Goal: Check status: Check status

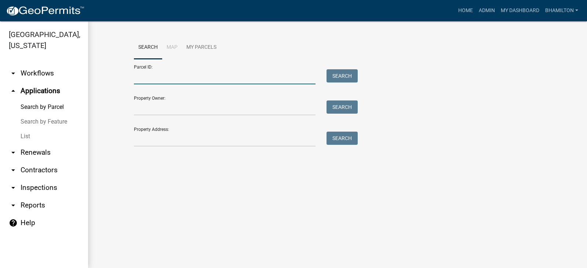
click at [154, 74] on input "Parcel ID:" at bounding box center [225, 76] width 182 height 15
paste input "55-06-16-100-005.001-015"
type input "55-06-16-100-005.001-015"
click at [330, 77] on button "Search" at bounding box center [341, 75] width 31 height 13
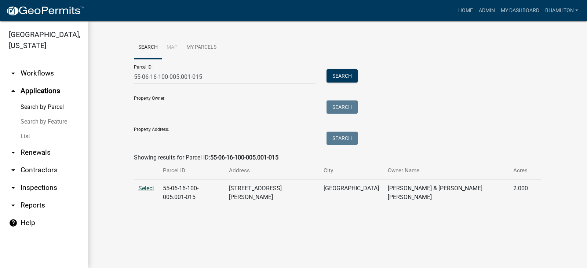
click at [151, 190] on span "Select" at bounding box center [146, 188] width 16 height 7
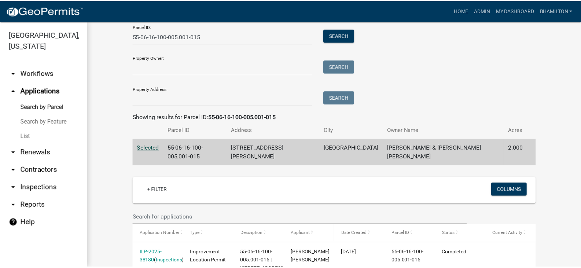
scroll to position [103, 0]
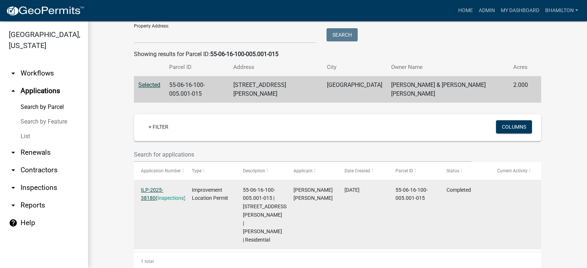
click at [163, 187] on link "ILP-2025-38180" at bounding box center [152, 194] width 22 height 14
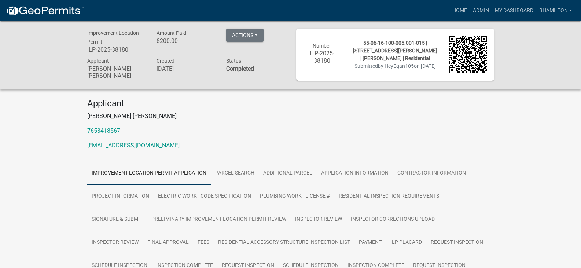
scroll to position [37, 0]
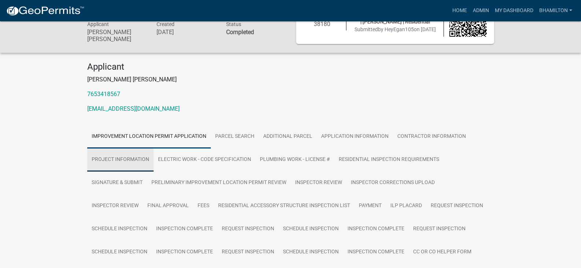
click at [143, 162] on link "Project Information" at bounding box center [120, 159] width 66 height 23
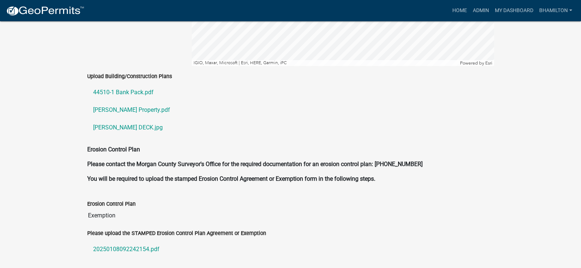
scroll to position [1650, 0]
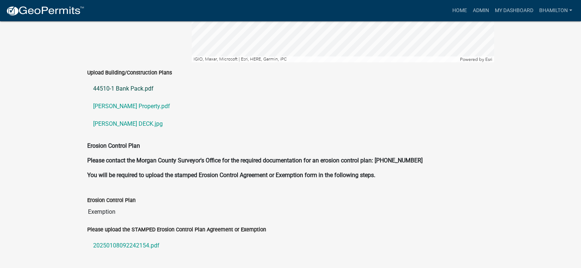
click at [136, 81] on link "44510-1 Bank Pack.pdf" at bounding box center [290, 89] width 407 height 18
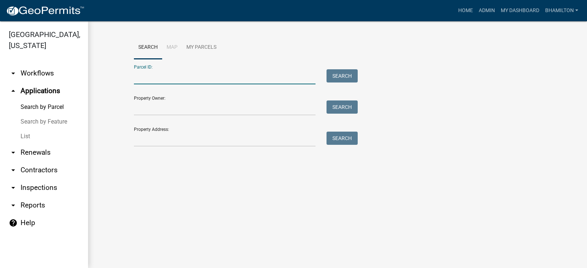
click at [161, 77] on input "Parcel ID:" at bounding box center [225, 76] width 182 height 15
paste input "55-06-16-100-003.000-015"
type input "55-06-16-100-003.000-015"
click at [330, 78] on button "Search" at bounding box center [341, 75] width 31 height 13
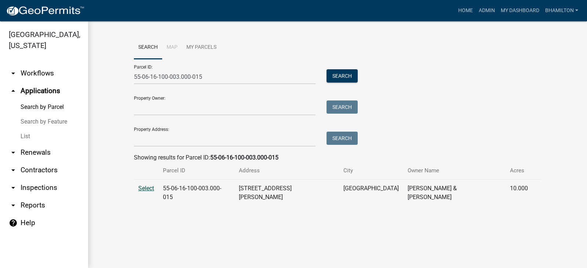
click at [143, 190] on span "Select" at bounding box center [146, 188] width 16 height 7
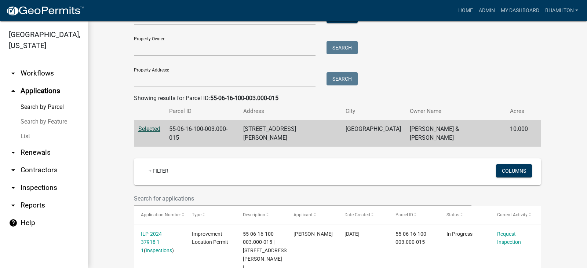
scroll to position [103, 0]
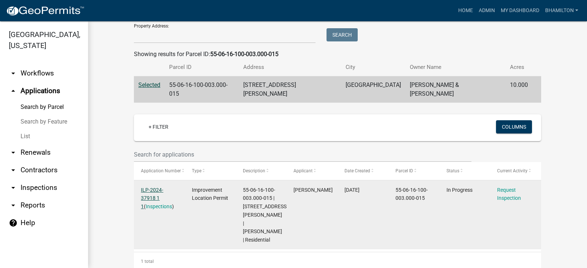
click at [157, 187] on link "ILP-2024-37918 1 1" at bounding box center [152, 198] width 22 height 23
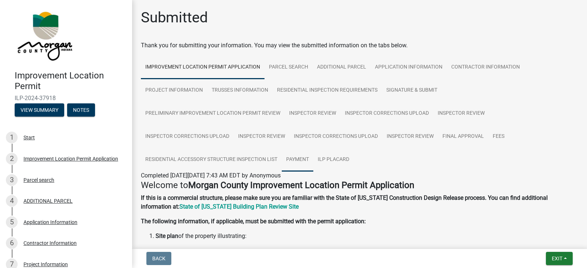
click at [303, 158] on link "Payment" at bounding box center [298, 159] width 32 height 23
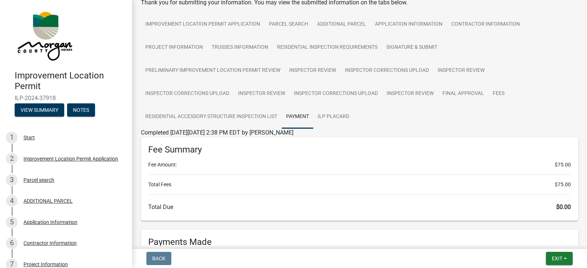
scroll to position [37, 0]
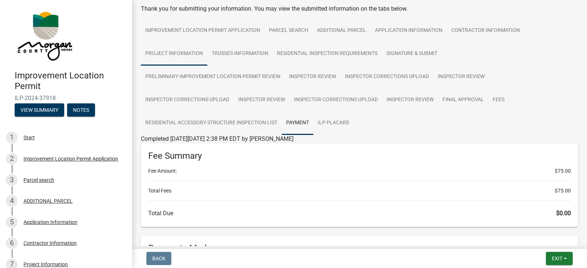
click at [164, 55] on link "Project Information" at bounding box center [174, 53] width 66 height 23
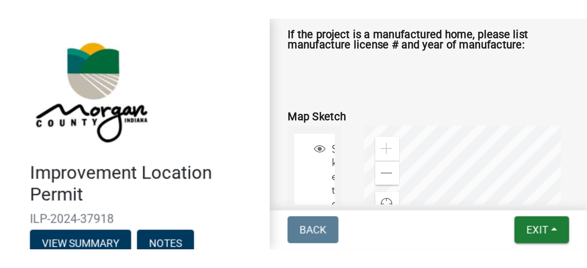
scroll to position [1054, 0]
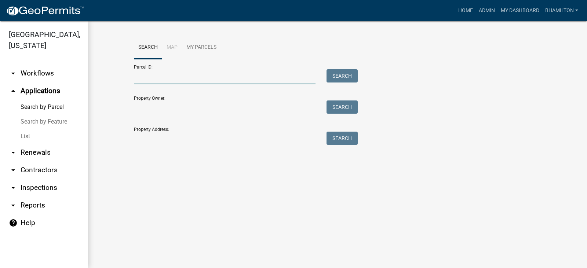
click at [139, 77] on input "Parcel ID:" at bounding box center [225, 76] width 182 height 15
paste input "55-06-16-300-002.002-015"
type input "55-06-16-300-002.002-015"
click at [337, 76] on button "Search" at bounding box center [341, 75] width 31 height 13
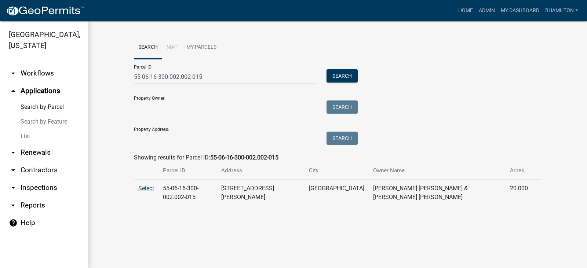
click at [149, 188] on span "Select" at bounding box center [146, 188] width 16 height 7
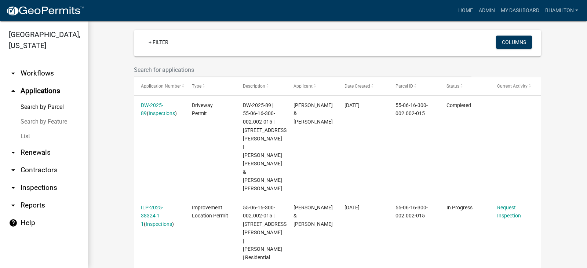
scroll to position [189, 0]
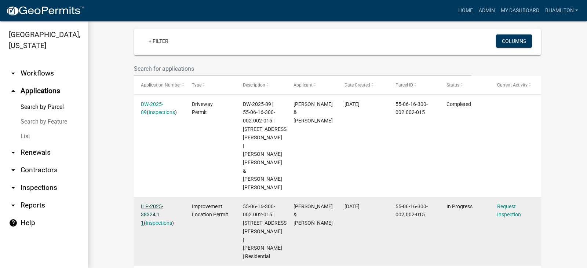
click at [159, 204] on link "ILP-2025-38324 1 1" at bounding box center [152, 215] width 22 height 23
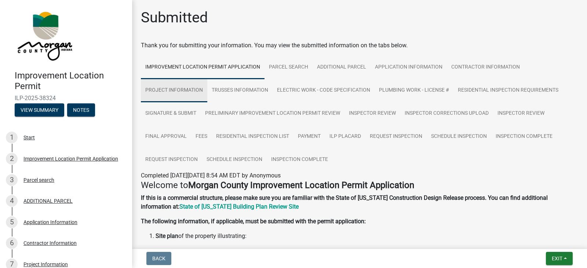
click at [180, 87] on link "Project Information" at bounding box center [174, 90] width 66 height 23
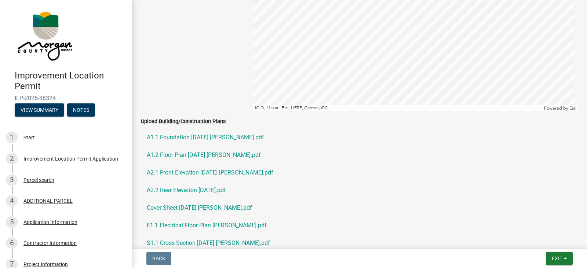
scroll to position [1247, 0]
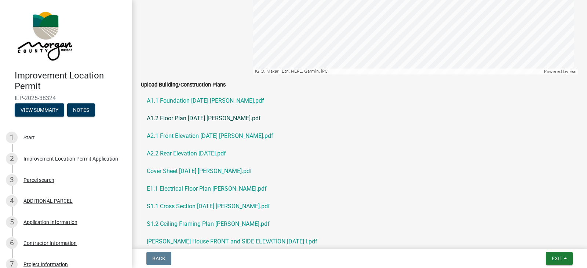
click at [226, 121] on link "A1.2 Floor Plan [DATE] [PERSON_NAME].pdf" at bounding box center [359, 119] width 437 height 18
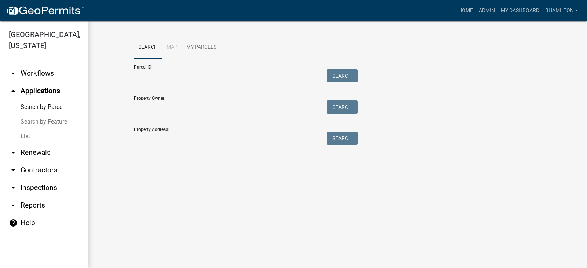
click at [167, 74] on input "Parcel ID:" at bounding box center [225, 76] width 182 height 15
paste input "55-06-16-300-002.002-015"
type input "55-06-16-300-002.002-015"
click at [345, 79] on button "Search" at bounding box center [341, 75] width 31 height 13
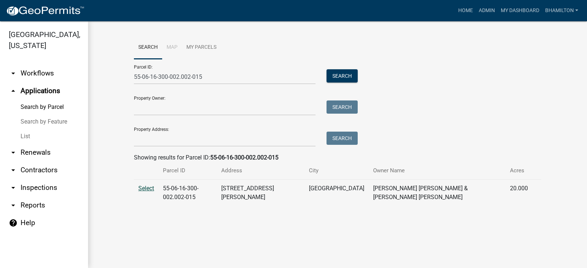
click at [143, 188] on span "Select" at bounding box center [146, 188] width 16 height 7
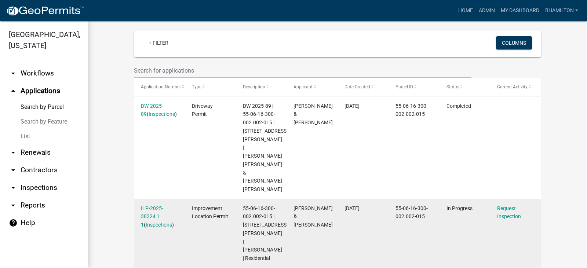
scroll to position [189, 0]
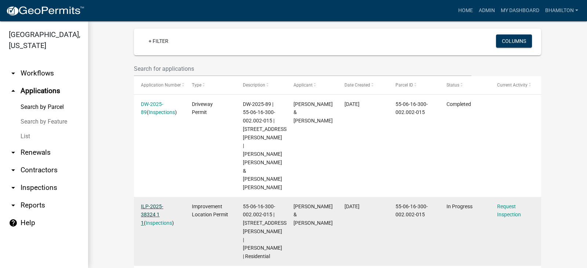
click at [163, 204] on link "ILP-2025-38324 1 1" at bounding box center [152, 215] width 22 height 23
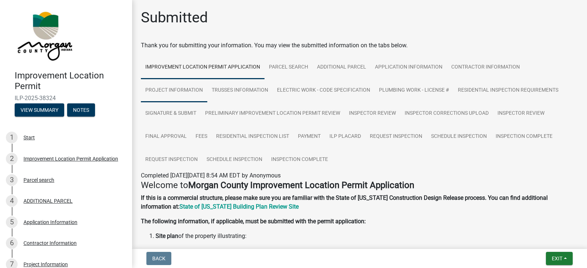
click at [184, 89] on link "Project Information" at bounding box center [174, 90] width 66 height 23
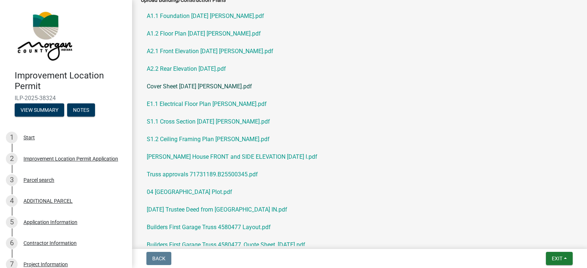
scroll to position [1320, 0]
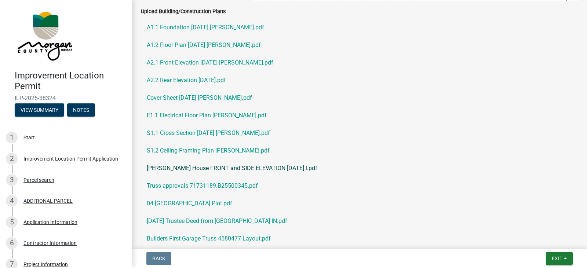
click at [236, 167] on link "[PERSON_NAME] House FRONT and SIDE ELEVATION [DATE] l.pdf" at bounding box center [359, 169] width 437 height 18
click at [185, 43] on link "A1.2 Floor Plan [DATE] [PERSON_NAME].pdf" at bounding box center [359, 45] width 437 height 18
click at [212, 29] on link "A1.1 Foundation [DATE] [PERSON_NAME].pdf" at bounding box center [359, 28] width 437 height 18
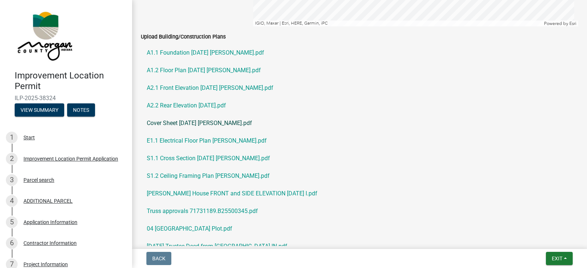
scroll to position [1283, 0]
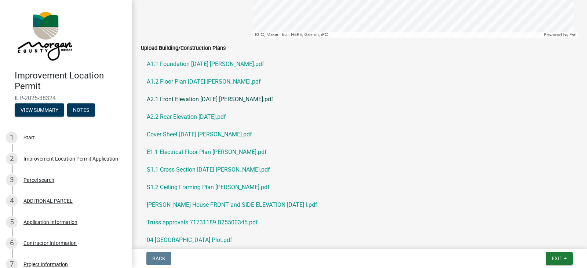
click at [209, 98] on link "A2.1 Front Elevation [DATE] [PERSON_NAME].pdf" at bounding box center [359, 100] width 437 height 18
click at [212, 81] on link "A1.2 Floor Plan [DATE] [PERSON_NAME].pdf" at bounding box center [359, 82] width 437 height 18
click at [228, 82] on link "A1.2 Floor Plan [DATE] [PERSON_NAME].pdf" at bounding box center [359, 82] width 437 height 18
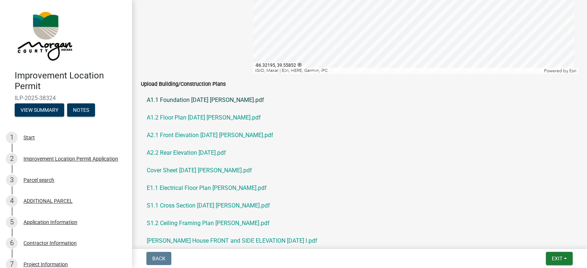
scroll to position [1247, 0]
click at [197, 117] on link "A1.2 Floor Plan [DATE] [PERSON_NAME].pdf" at bounding box center [359, 119] width 437 height 18
click at [189, 135] on link "A2.1 Front Elevation [DATE] [PERSON_NAME].pdf" at bounding box center [359, 136] width 437 height 18
click at [173, 153] on link "A2.2 Rear Elevation [DATE].pdf" at bounding box center [359, 154] width 437 height 18
click at [165, 116] on link "A1.2 Floor Plan [DATE] [PERSON_NAME].pdf" at bounding box center [359, 119] width 437 height 18
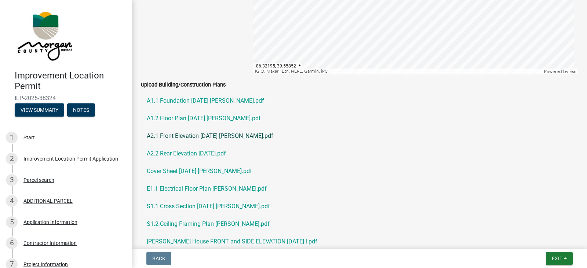
click at [178, 134] on link "A2.1 Front Elevation [DATE] [PERSON_NAME].pdf" at bounding box center [359, 136] width 437 height 18
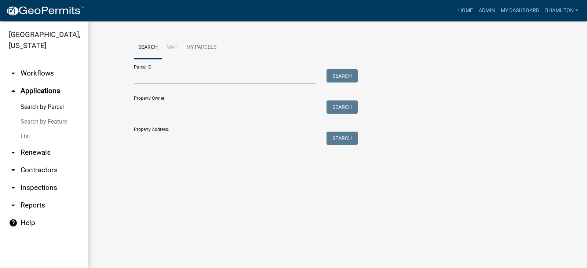
click at [151, 76] on input "Parcel ID:" at bounding box center [225, 76] width 182 height 15
paste input "55-06-16-300-002.006-015"
type input "55-06-16-300-002.006-015"
click at [337, 76] on button "Search" at bounding box center [341, 75] width 31 height 13
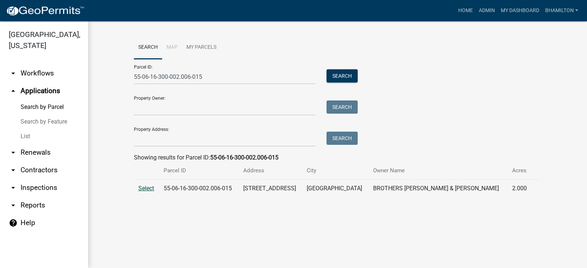
click at [146, 191] on span "Select" at bounding box center [146, 188] width 16 height 7
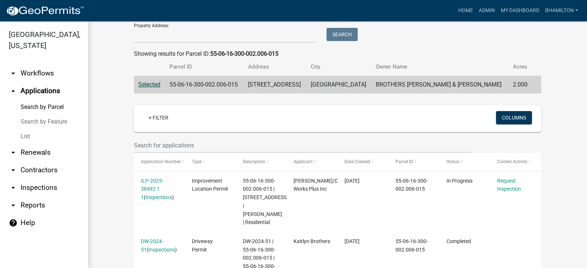
scroll to position [216, 0]
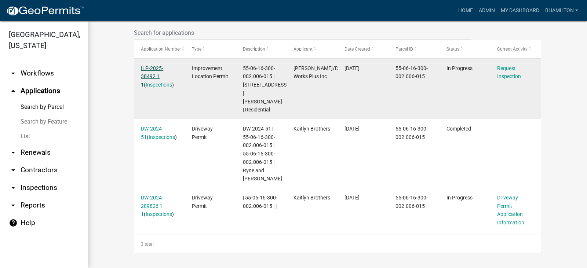
click at [156, 68] on link "ILP-2025-38492 1 1" at bounding box center [152, 76] width 22 height 23
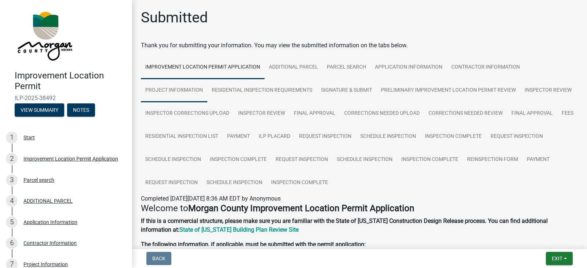
click at [159, 89] on link "Project Information" at bounding box center [174, 90] width 66 height 23
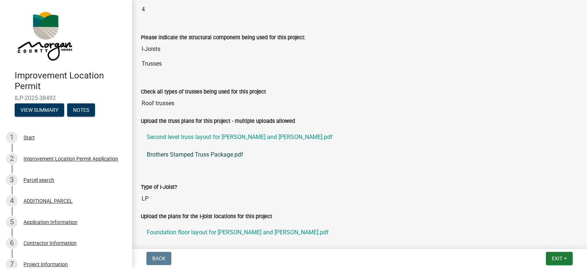
scroll to position [880, 0]
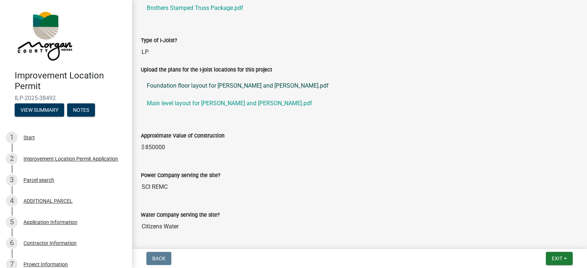
click at [210, 87] on link "Foundation floor layout for [PERSON_NAME] and [PERSON_NAME].pdf" at bounding box center [359, 86] width 437 height 18
click at [219, 104] on link "Main level layout for [PERSON_NAME] and [PERSON_NAME].pdf" at bounding box center [359, 104] width 437 height 18
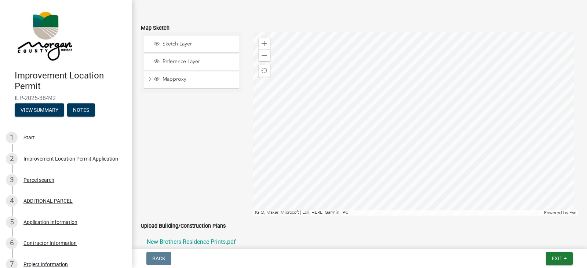
scroll to position [1687, 0]
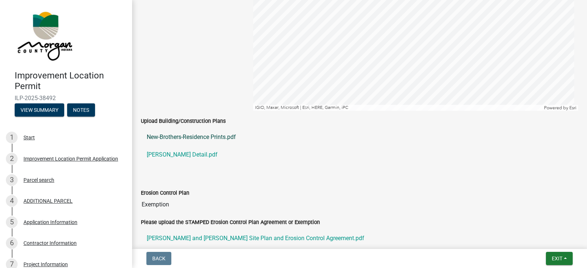
click at [213, 136] on link "New-Brothers-Residence Prints.pdf" at bounding box center [359, 137] width 437 height 18
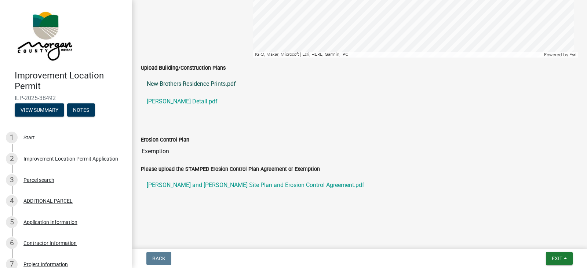
click at [223, 82] on link "New-Brothers-Residence Prints.pdf" at bounding box center [359, 84] width 437 height 18
click at [199, 103] on link "[PERSON_NAME] Detail.pdf" at bounding box center [359, 102] width 437 height 18
click at [225, 84] on link "New-Brothers-Residence Prints.pdf" at bounding box center [359, 84] width 437 height 18
